Goal: Navigation & Orientation: Find specific page/section

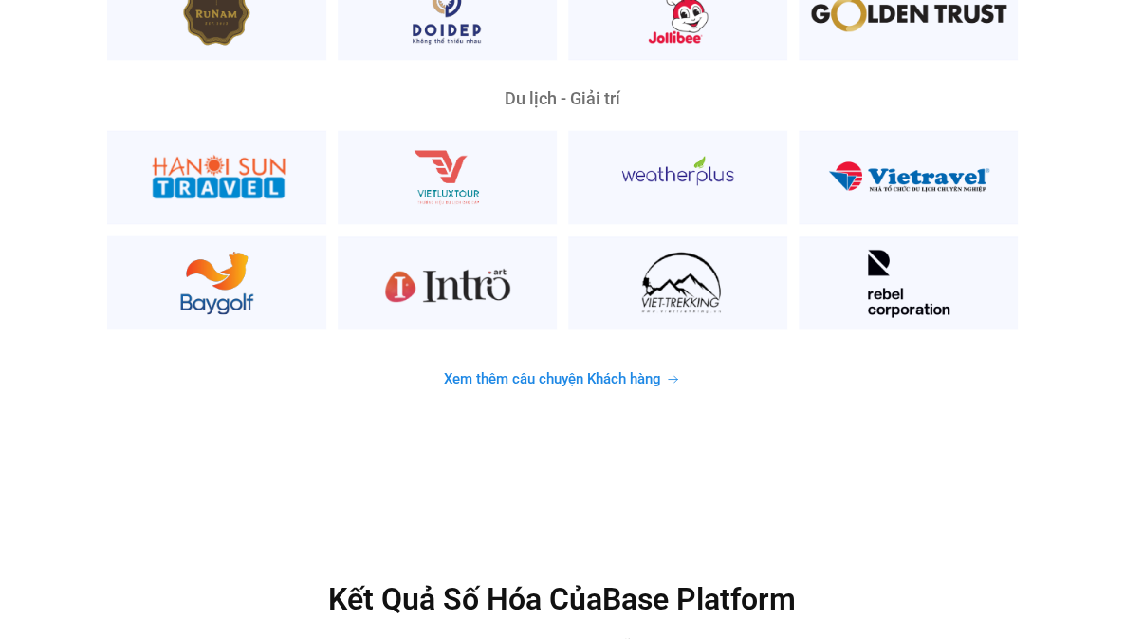
scroll to position [4873, 0]
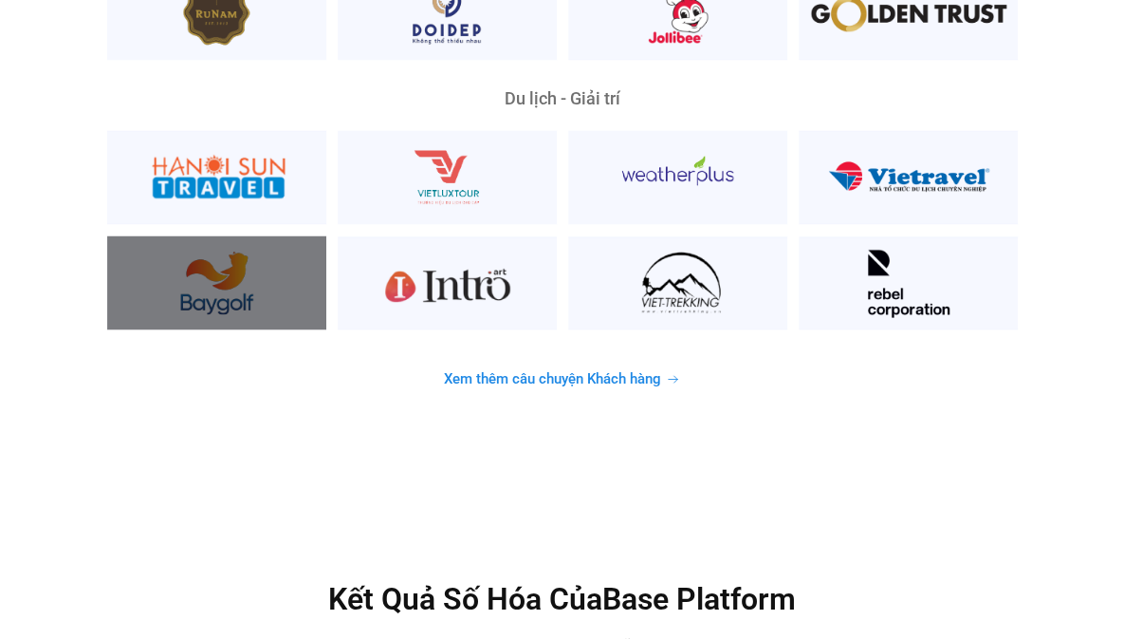
click at [205, 267] on div at bounding box center [216, 282] width 219 height 94
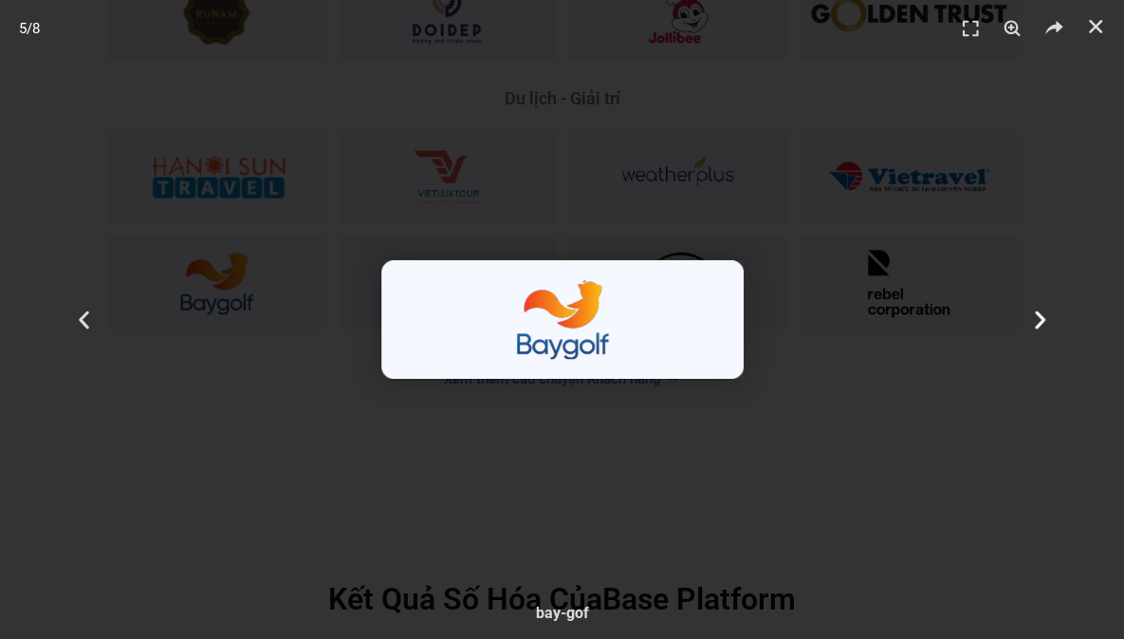
click at [1044, 319] on use "Next slide" at bounding box center [1040, 319] width 10 height 18
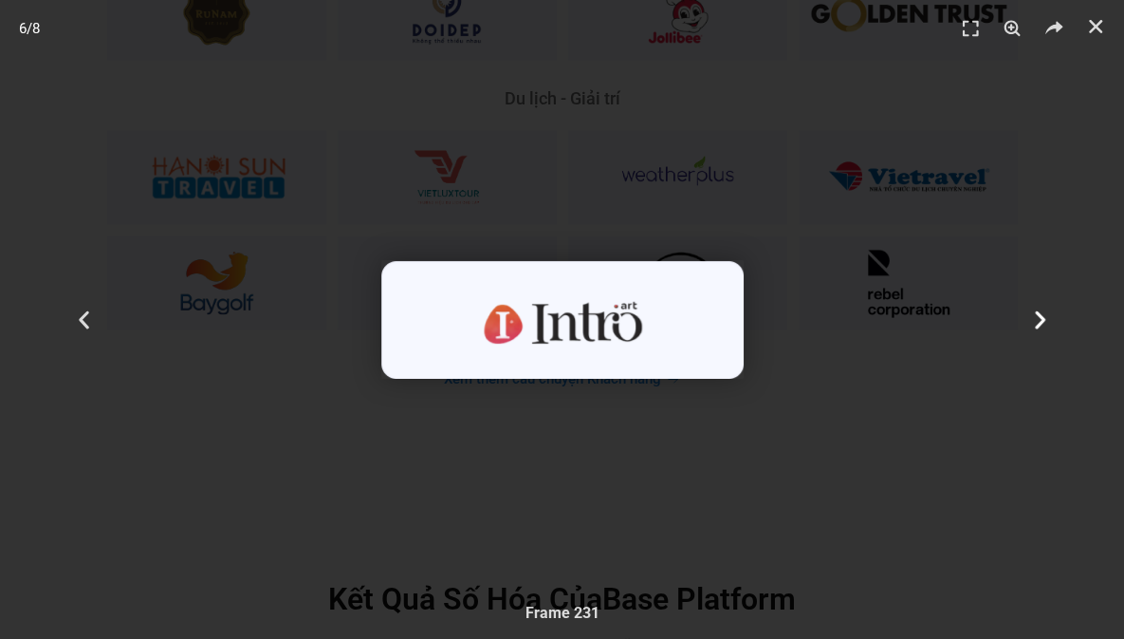
click at [1040, 312] on icon "Next slide" at bounding box center [1041, 319] width 24 height 24
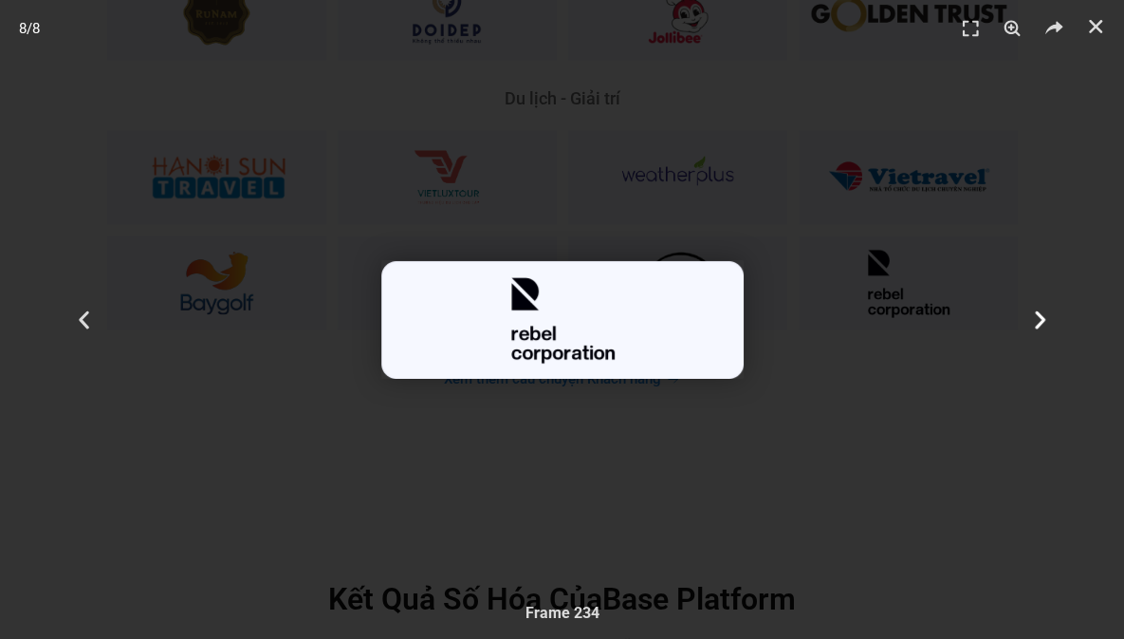
click at [1040, 312] on icon "Next slide" at bounding box center [1041, 319] width 24 height 24
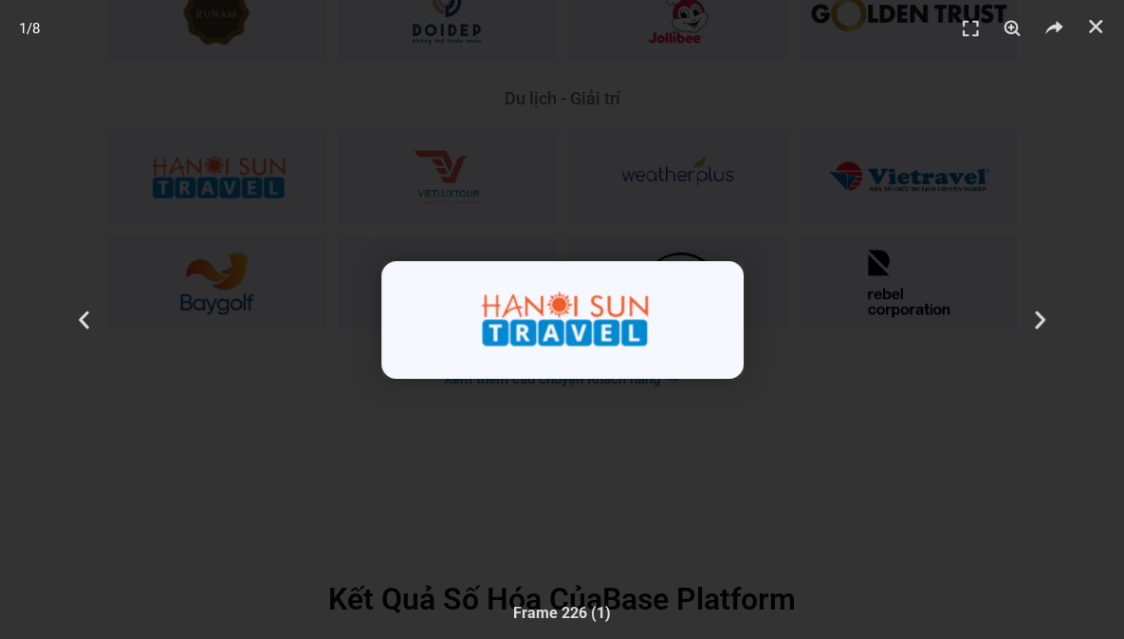
click at [587, 330] on img "1 / 8" at bounding box center [562, 320] width 362 height 118
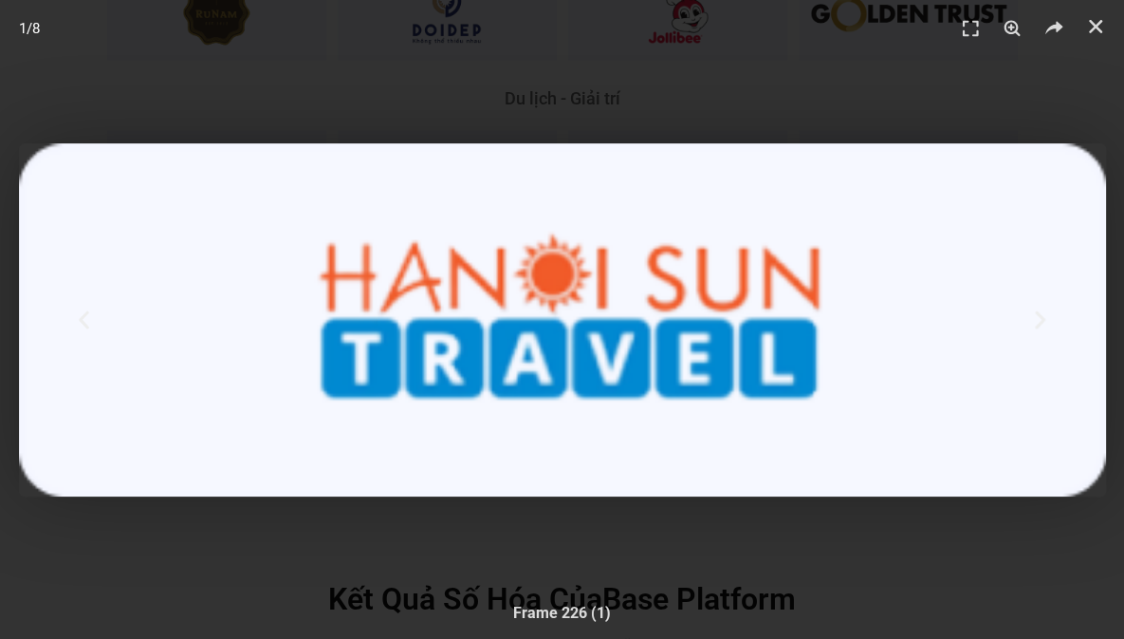
click at [587, 330] on img "1 / 8" at bounding box center [562, 319] width 1087 height 353
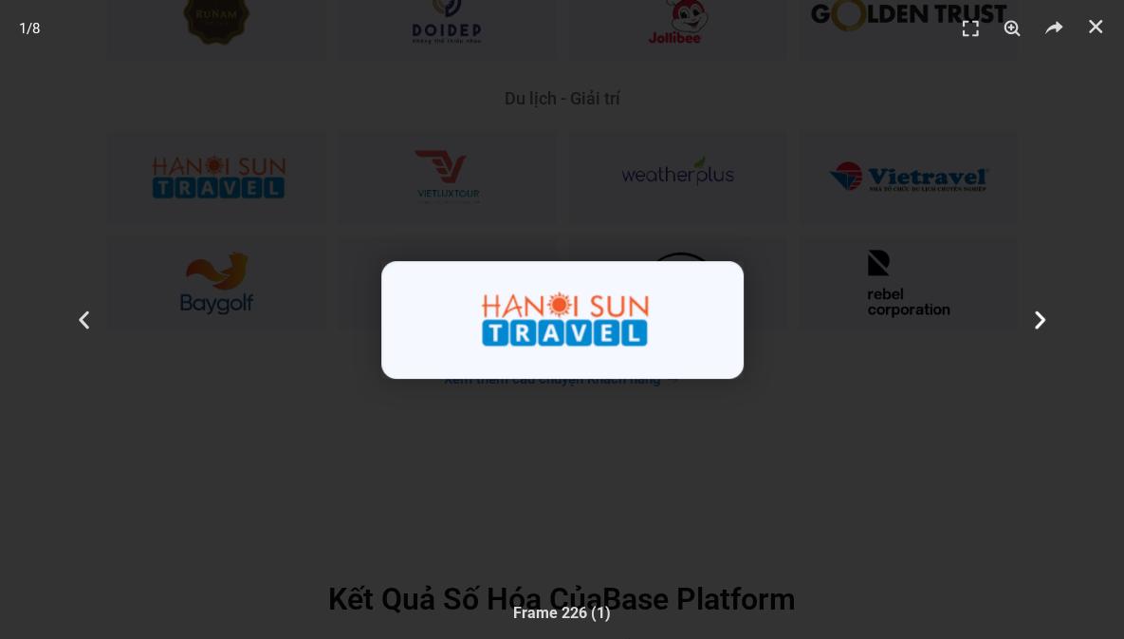
click at [1033, 314] on icon "Next slide" at bounding box center [1041, 319] width 24 height 24
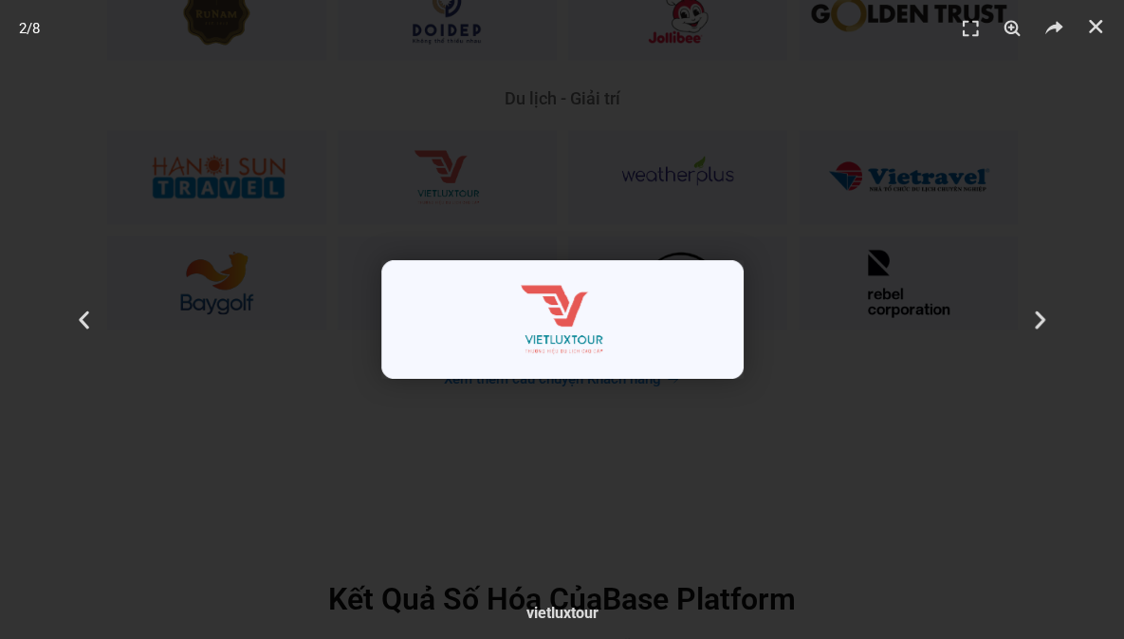
click at [689, 343] on img "2 / 8" at bounding box center [562, 319] width 362 height 119
click at [1101, 30] on use "Đóng (Esc)" at bounding box center [1095, 26] width 13 height 13
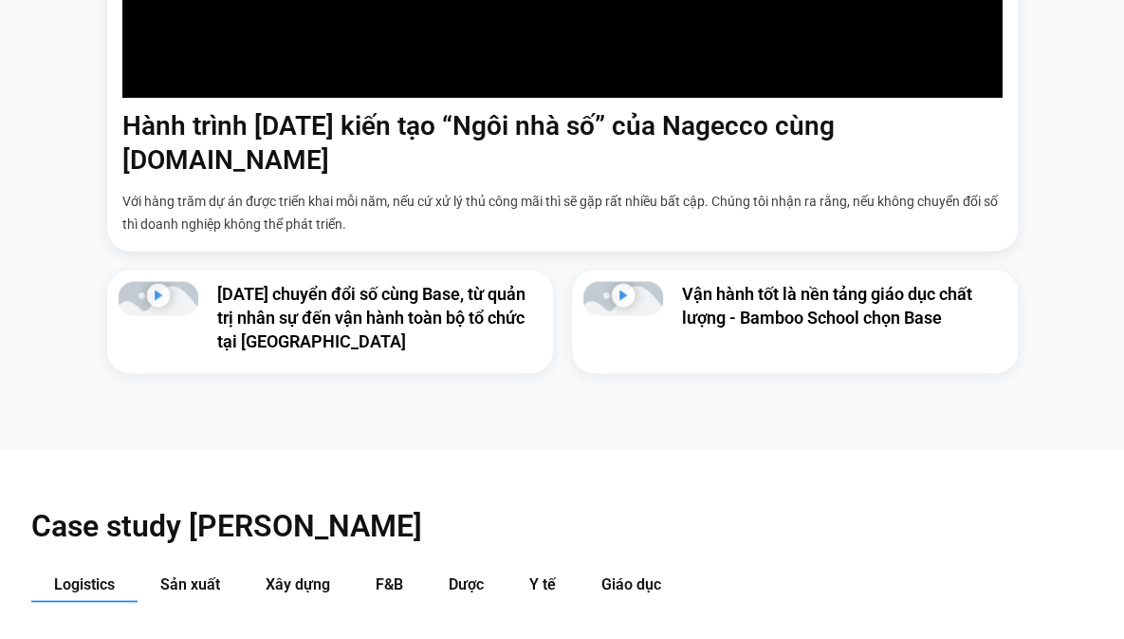
scroll to position [1383, 0]
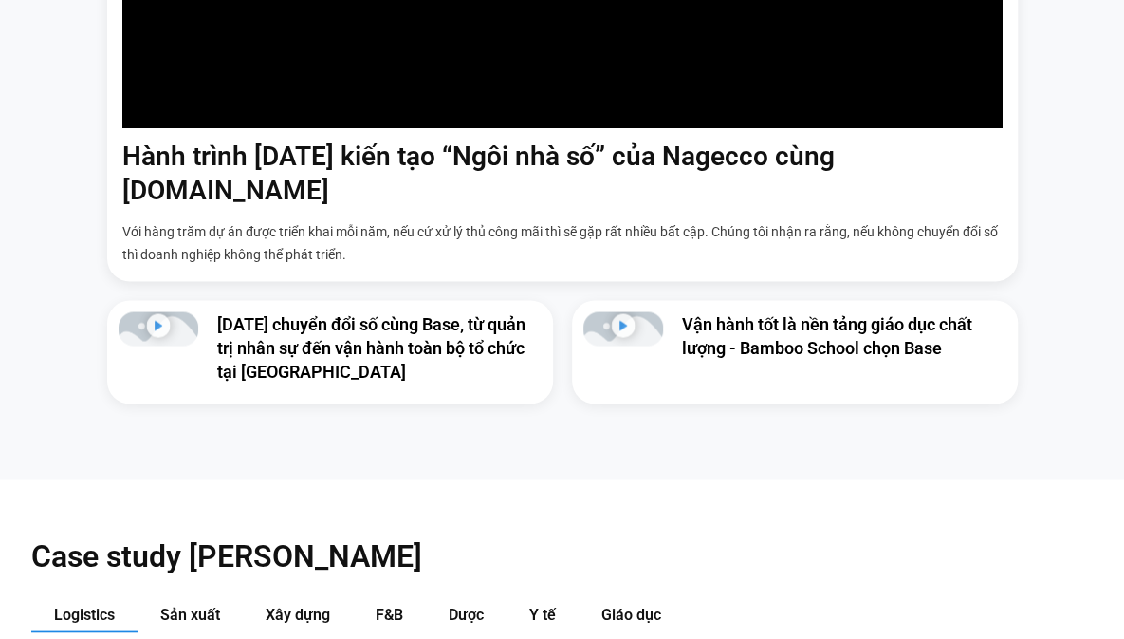
click at [389, 311] on h3 "[DATE] chuyển đổi số cùng Base, từ quản trị nhân sự đến vận hành toàn bộ tổ chứ…" at bounding box center [379, 347] width 325 height 72
click at [405, 329] on h3 "[DATE] chuyển đổi số cùng Base, từ quản trị nhân sự đến vận hành toàn bộ tổ chứ…" at bounding box center [379, 347] width 325 height 72
click at [156, 320] on icon "Phát video" at bounding box center [159, 324] width 8 height 9
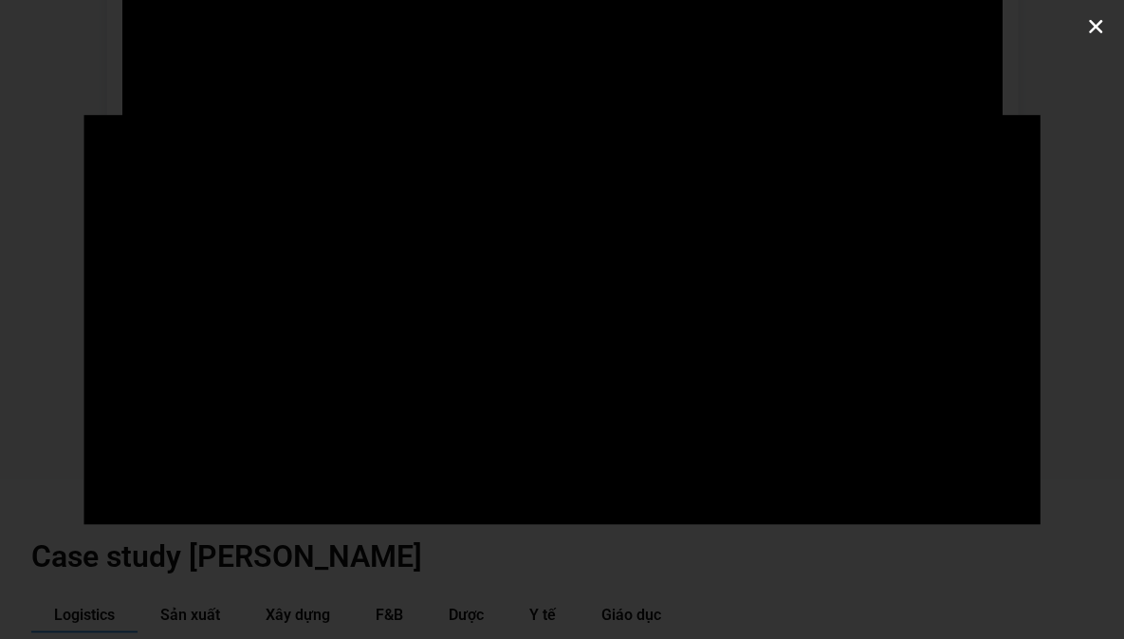
click at [1099, 25] on use "Đóng (Esc)" at bounding box center [1095, 26] width 13 height 13
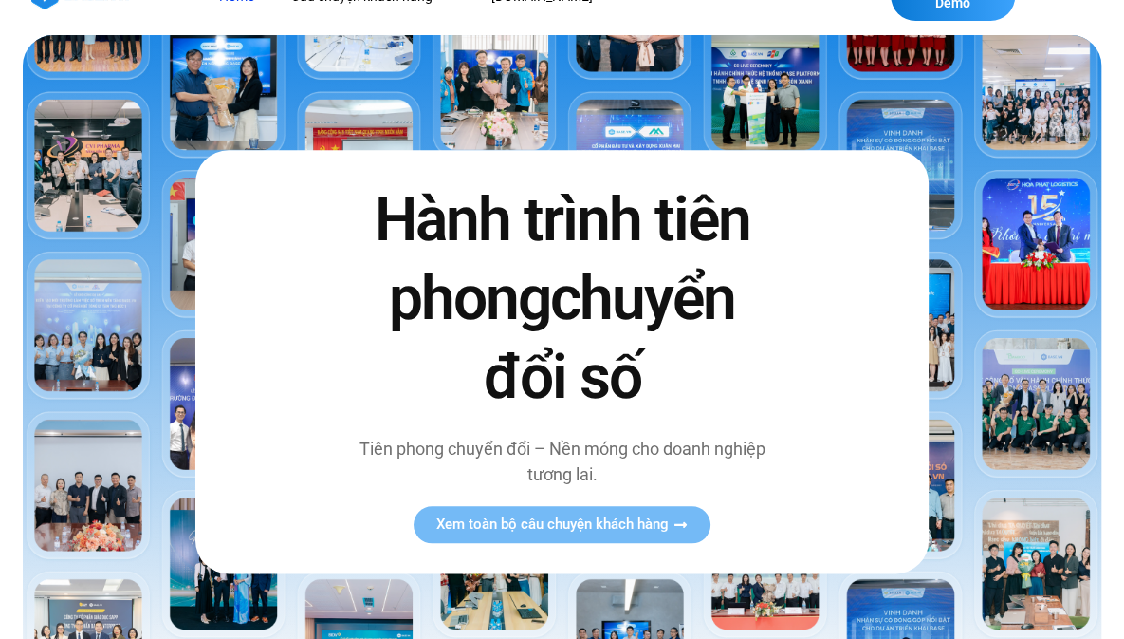
scroll to position [0, 0]
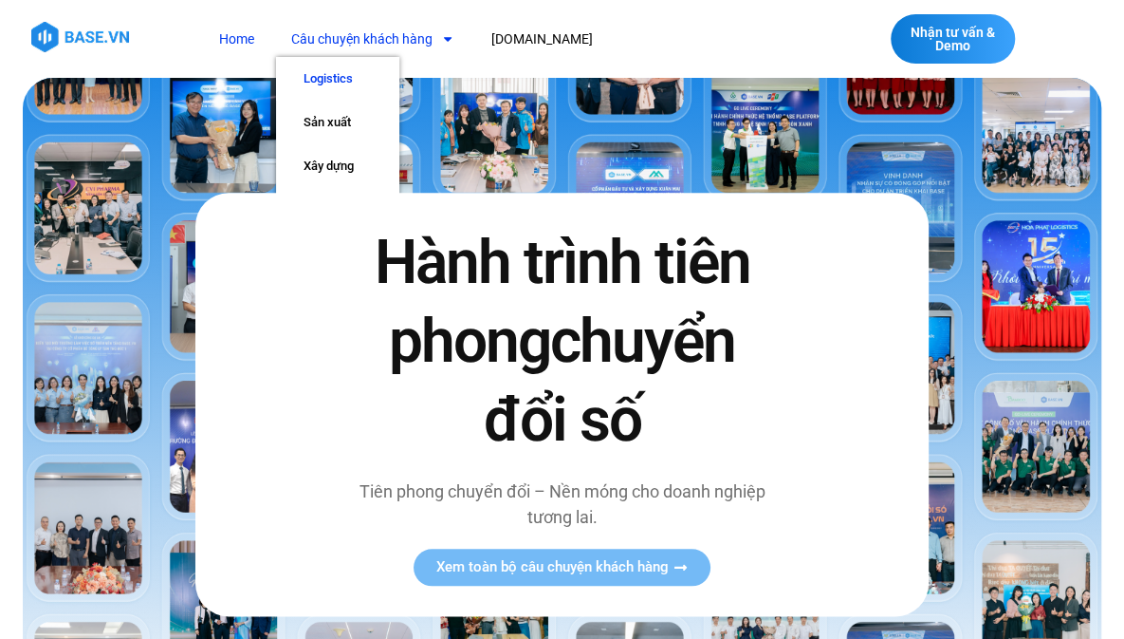
click at [337, 75] on link "Logistics" at bounding box center [337, 79] width 123 height 44
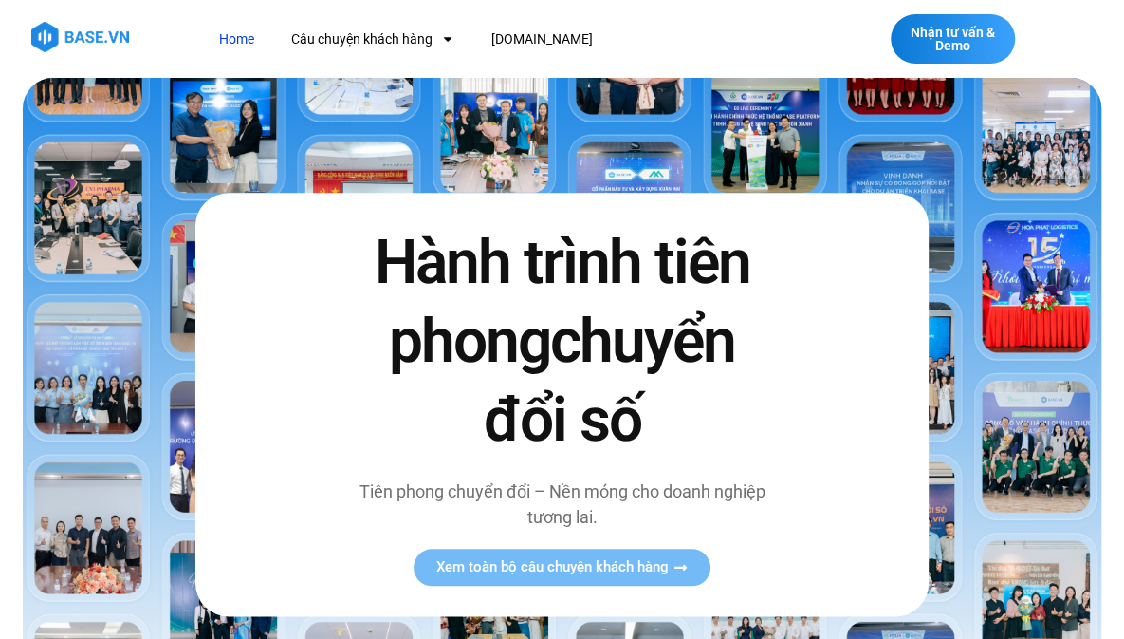
click at [337, 75] on link "Logistics" at bounding box center [337, 79] width 123 height 44
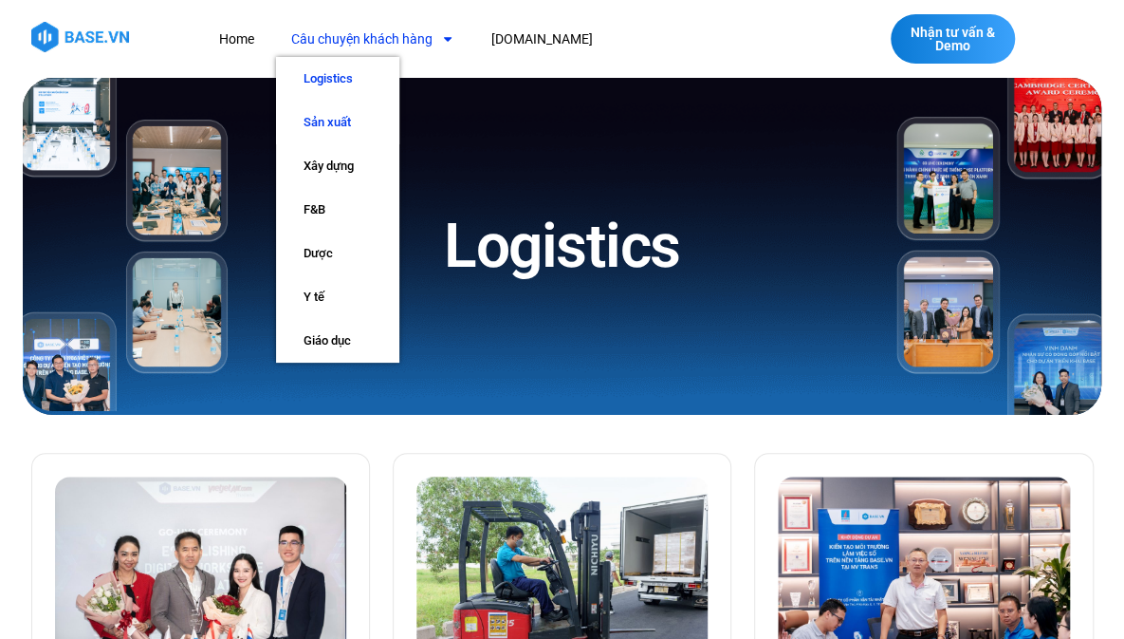
click at [329, 119] on link "Sản xuất" at bounding box center [337, 123] width 123 height 44
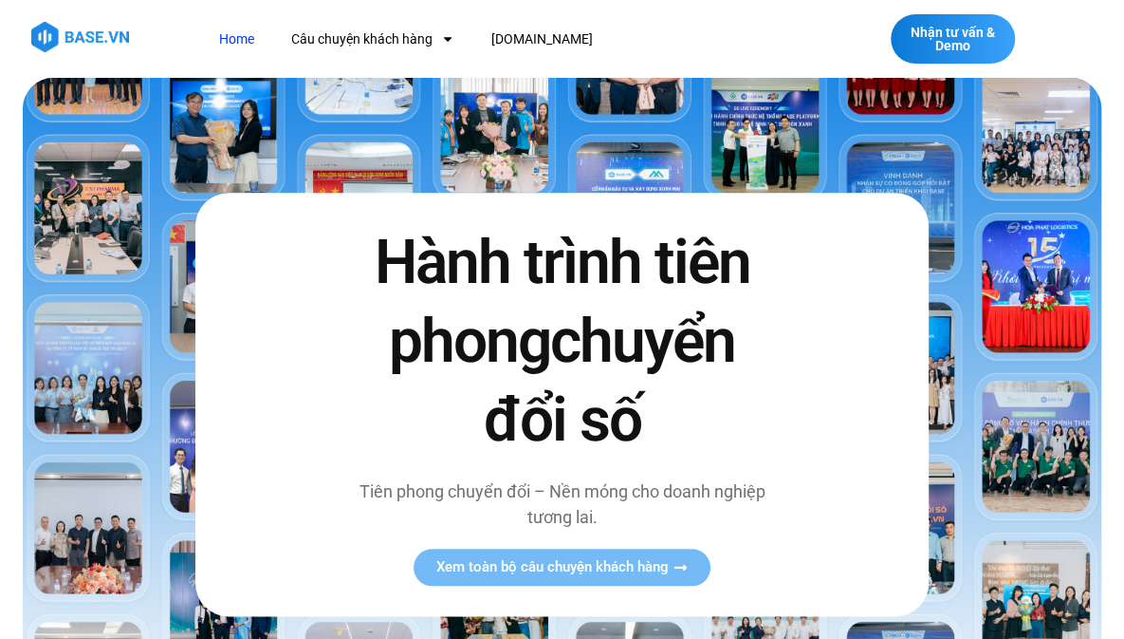
click at [231, 41] on link "Home" at bounding box center [237, 39] width 64 height 35
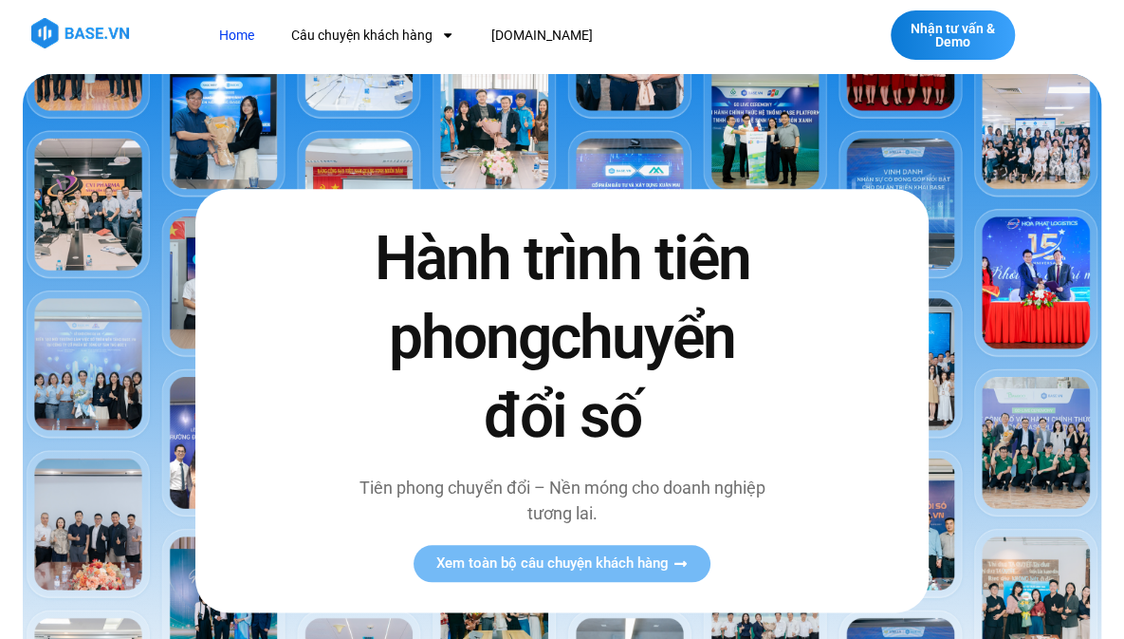
scroll to position [2, 0]
